Goal: Information Seeking & Learning: Learn about a topic

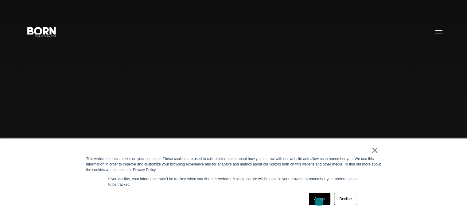
click at [319, 197] on link "Accept" at bounding box center [320, 199] width 22 height 12
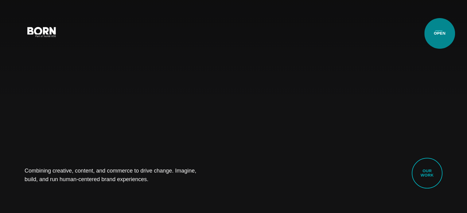
click at [440, 33] on button "Primary Menu" at bounding box center [438, 31] width 15 height 13
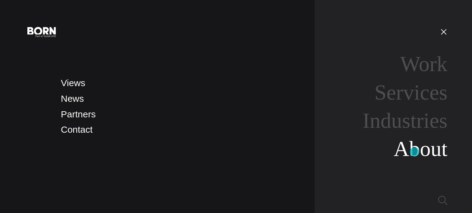
click at [414, 152] on link "About" at bounding box center [420, 149] width 54 height 24
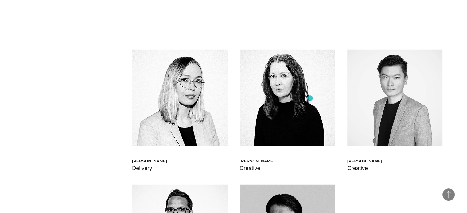
scroll to position [1535, 0]
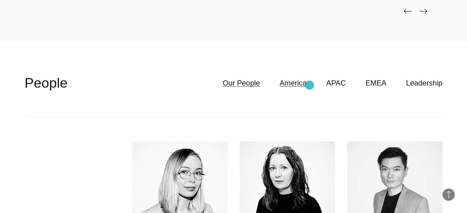
click at [307, 85] on link "America" at bounding box center [293, 83] width 27 height 12
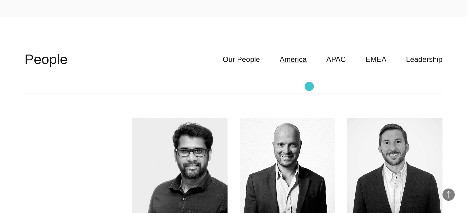
scroll to position [1566, 0]
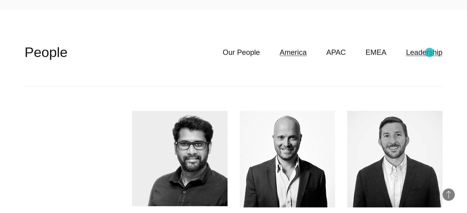
click at [429, 53] on link "Leadership" at bounding box center [424, 53] width 37 height 12
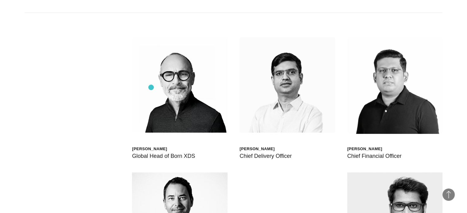
scroll to position [1689, 0]
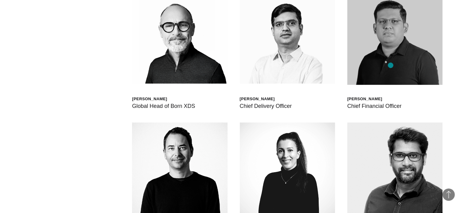
click at [391, 65] on img at bounding box center [394, 36] width 95 height 97
drag, startPoint x: 381, startPoint y: 50, endPoint x: 373, endPoint y: 52, distance: 8.2
click at [373, 52] on img at bounding box center [394, 36] width 95 height 97
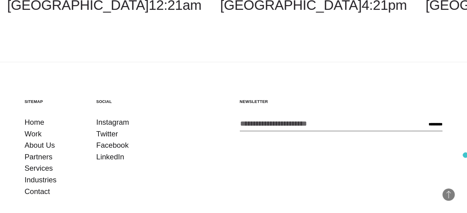
scroll to position [2239, 0]
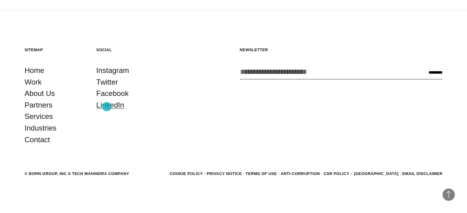
click at [107, 107] on link "LinkedIn" at bounding box center [110, 105] width 28 height 12
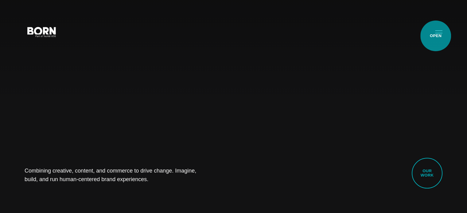
click at [438, 32] on button "Primary Menu" at bounding box center [438, 31] width 15 height 13
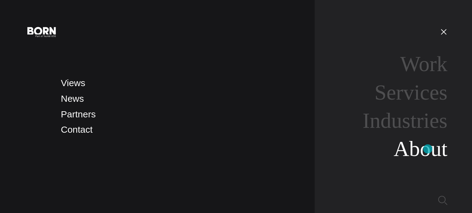
click at [427, 149] on link "About" at bounding box center [420, 149] width 54 height 24
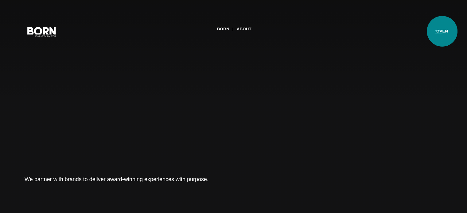
click at [436, 32] on button "Primary Menu" at bounding box center [438, 31] width 15 height 13
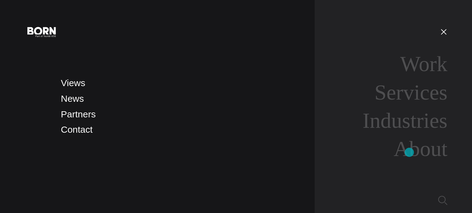
click at [411, 161] on li "About" at bounding box center [399, 149] width 96 height 25
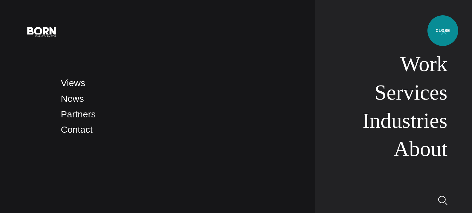
click at [442, 31] on button "Primary Menu" at bounding box center [443, 31] width 15 height 13
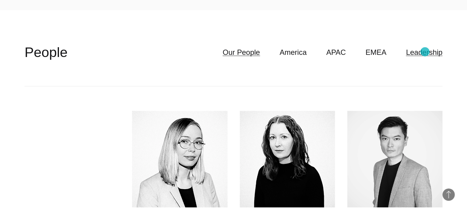
click at [425, 52] on link "Leadership" at bounding box center [424, 53] width 37 height 12
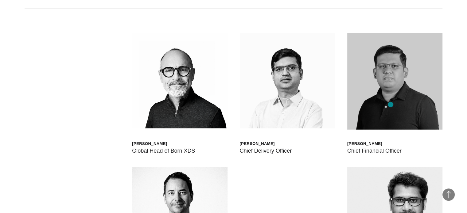
scroll to position [1689, 0]
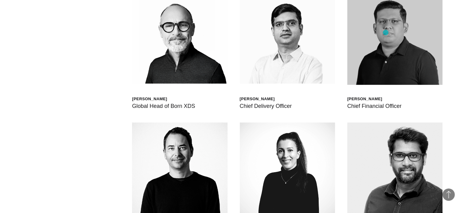
click at [386, 33] on img at bounding box center [394, 36] width 95 height 97
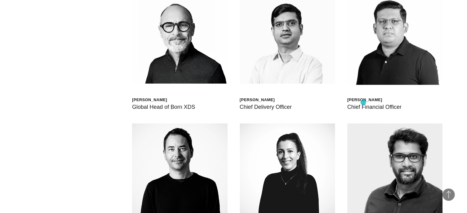
click at [363, 103] on div "Chief Financial Officer" at bounding box center [374, 107] width 54 height 9
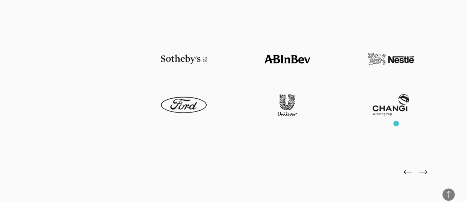
scroll to position [1474, 0]
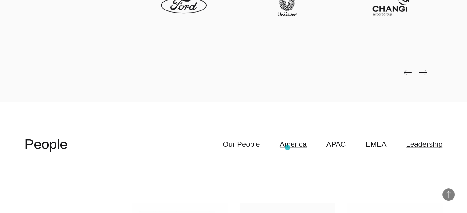
click at [301, 145] on link "America" at bounding box center [293, 145] width 27 height 12
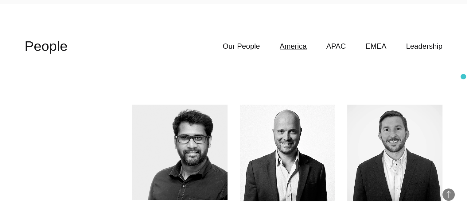
scroll to position [1504, 0]
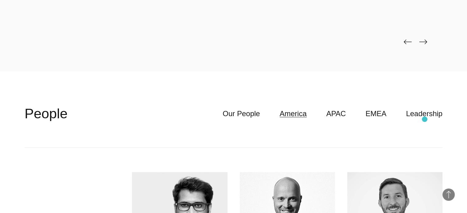
click at [425, 119] on header "**********" at bounding box center [234, 114] width 418 height 68
click at [425, 115] on link "Leadership" at bounding box center [424, 114] width 37 height 12
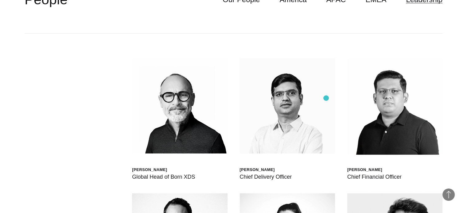
scroll to position [1535, 0]
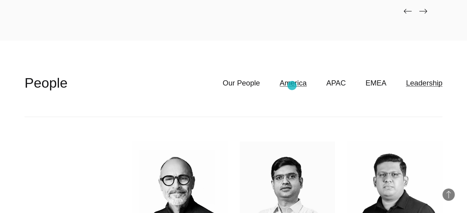
click at [292, 86] on link "America" at bounding box center [293, 83] width 27 height 12
